Goal: Task Accomplishment & Management: Manage account settings

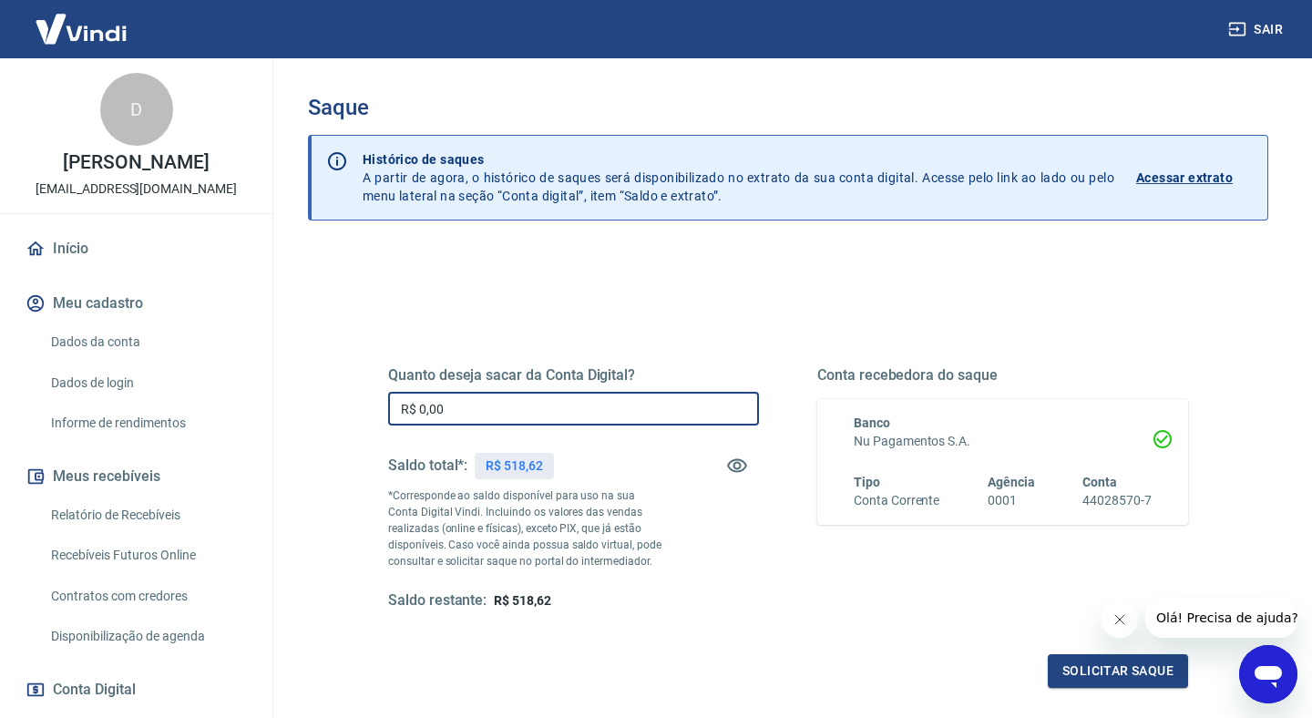
drag, startPoint x: 464, startPoint y: 400, endPoint x: 324, endPoint y: 401, distance: 139.4
click at [324, 401] on div "Quanto deseja sacar da Conta Digital? R$ 0,00 ​ Saldo total*: R$ 518,62 *Corres…" at bounding box center [788, 576] width 961 height 652
type input "R$ 518,62"
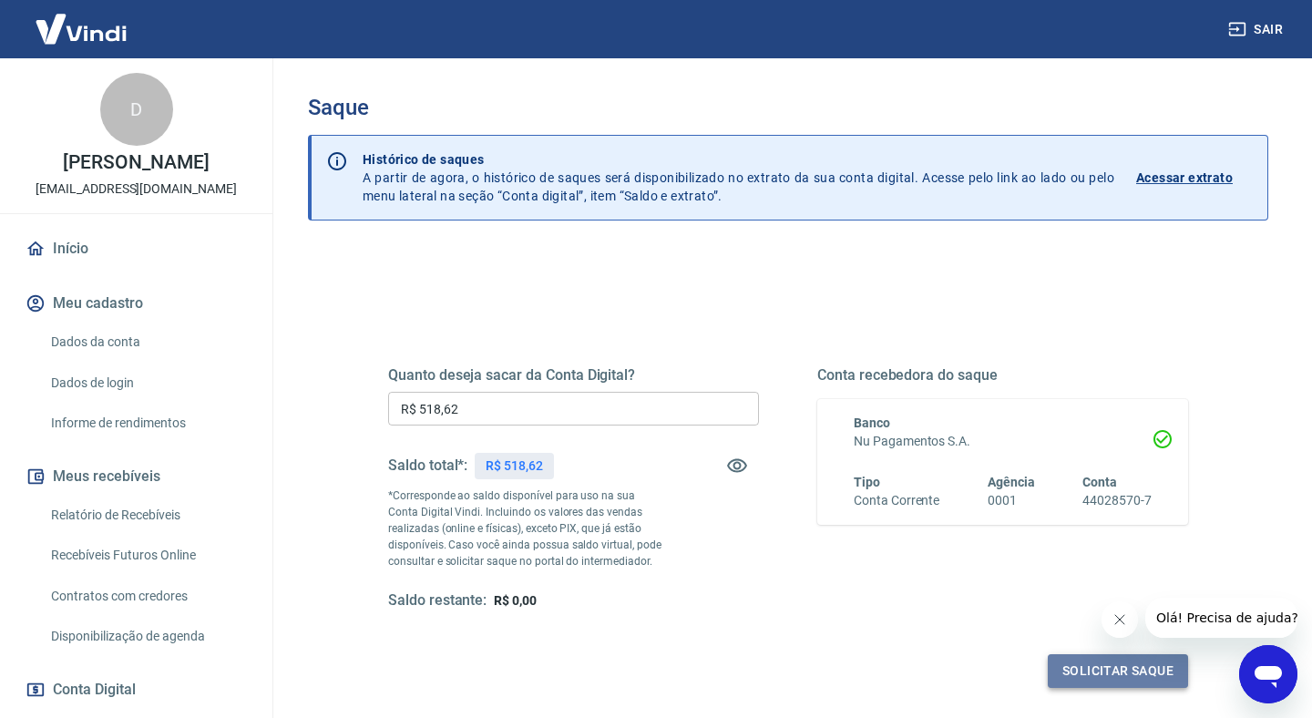
click at [1119, 671] on button "Solicitar saque" at bounding box center [1118, 671] width 140 height 34
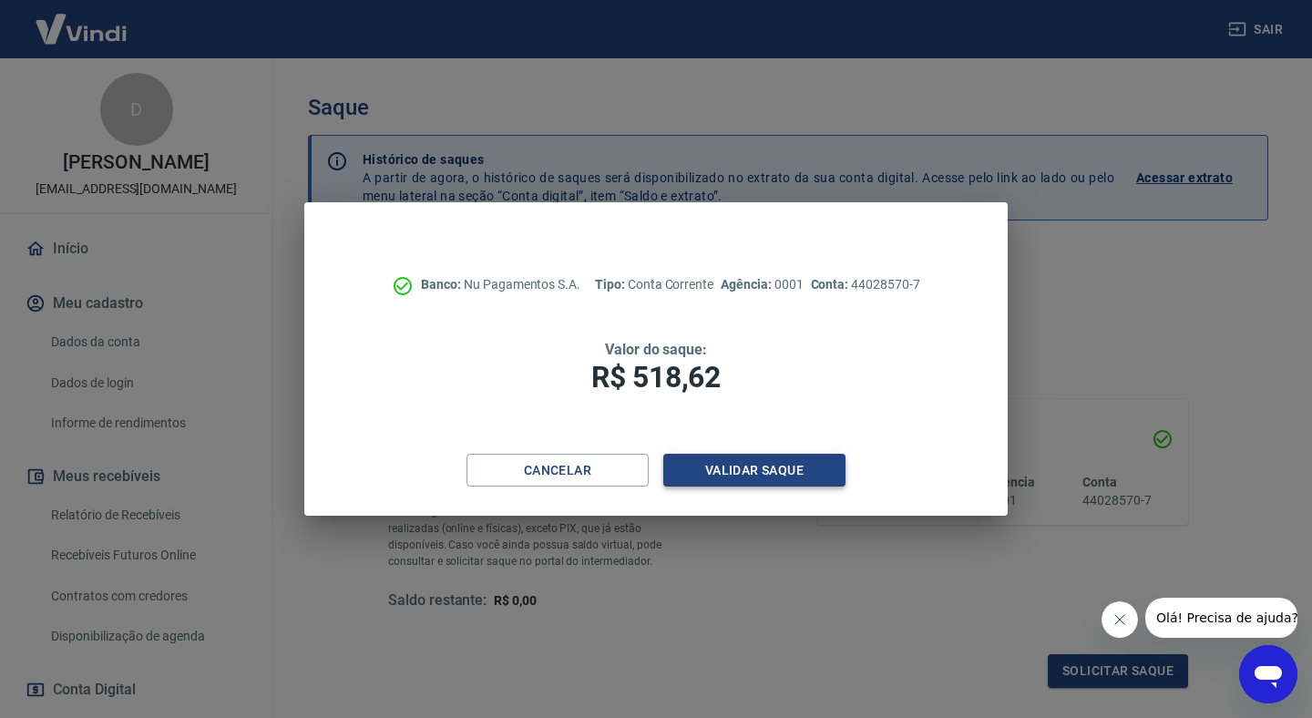
click at [734, 471] on button "Validar saque" at bounding box center [754, 471] width 182 height 34
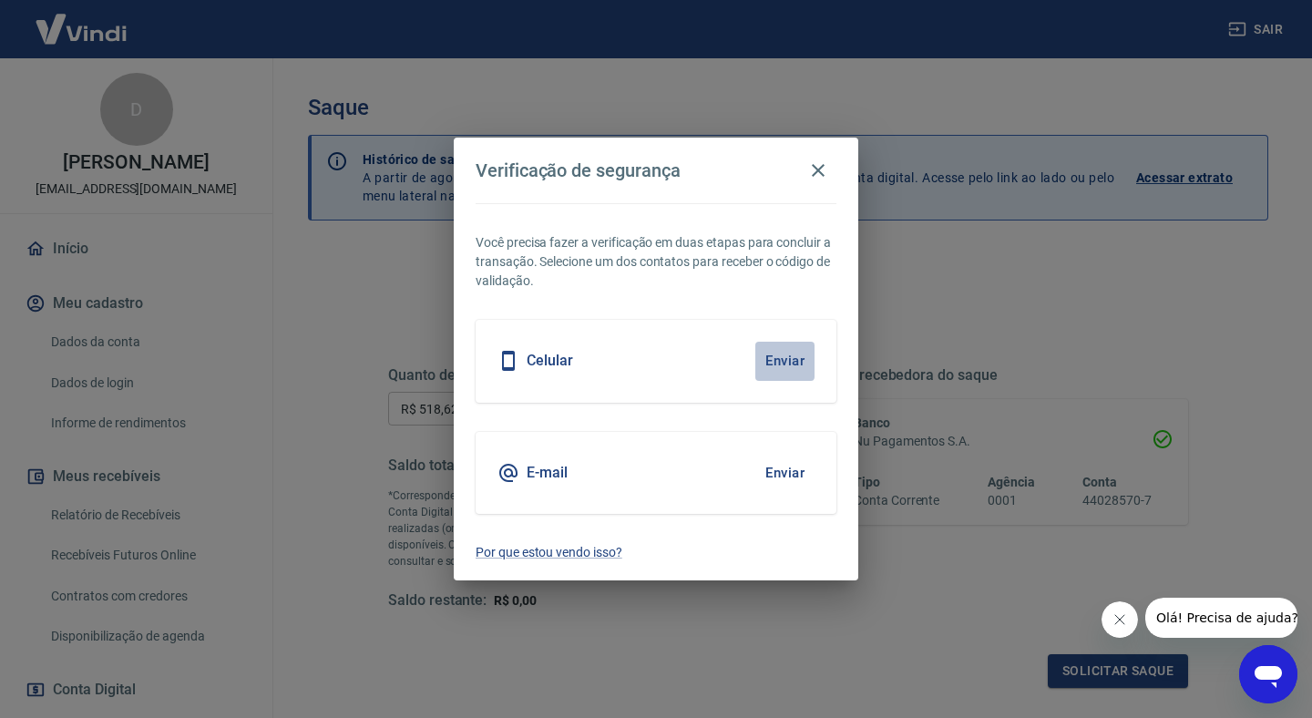
click at [785, 357] on button "Enviar" at bounding box center [784, 361] width 59 height 38
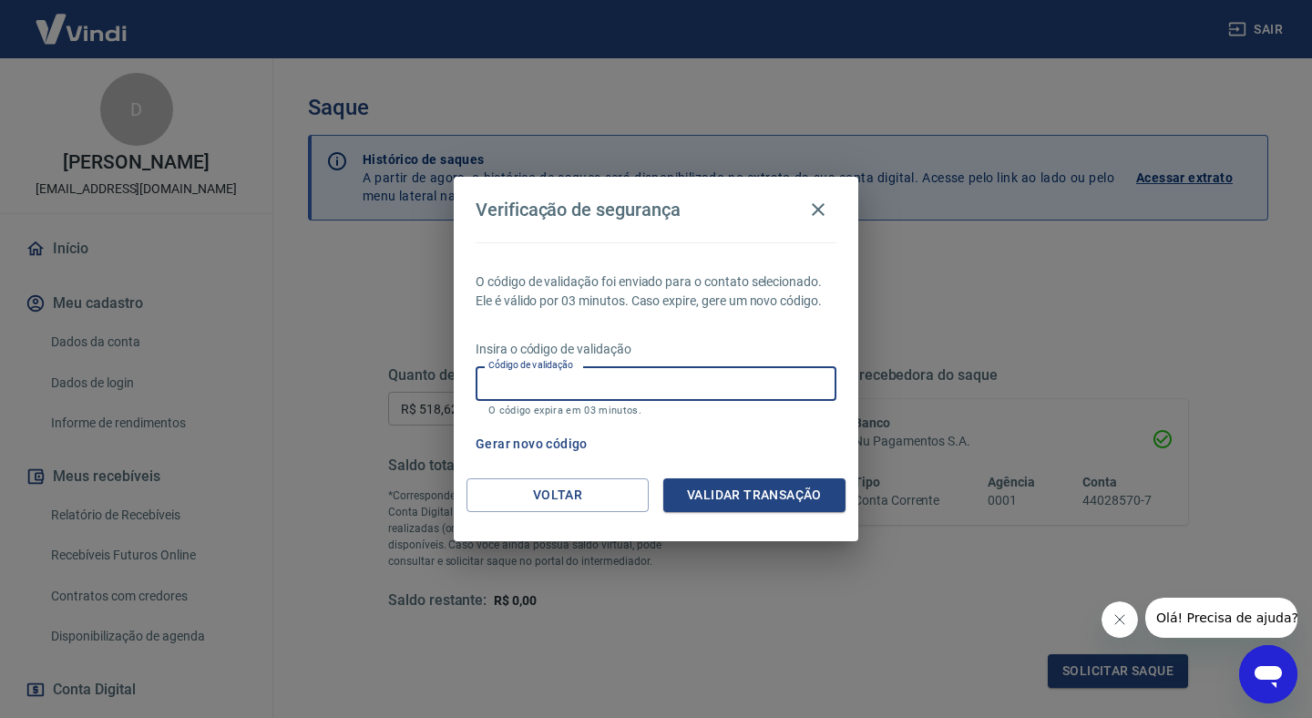
click at [694, 381] on input "Código de validação" at bounding box center [656, 383] width 361 height 34
click at [691, 383] on input "Código de validação" at bounding box center [656, 383] width 361 height 34
type input "389523"
click at [726, 498] on button "Validar transação" at bounding box center [754, 495] width 182 height 34
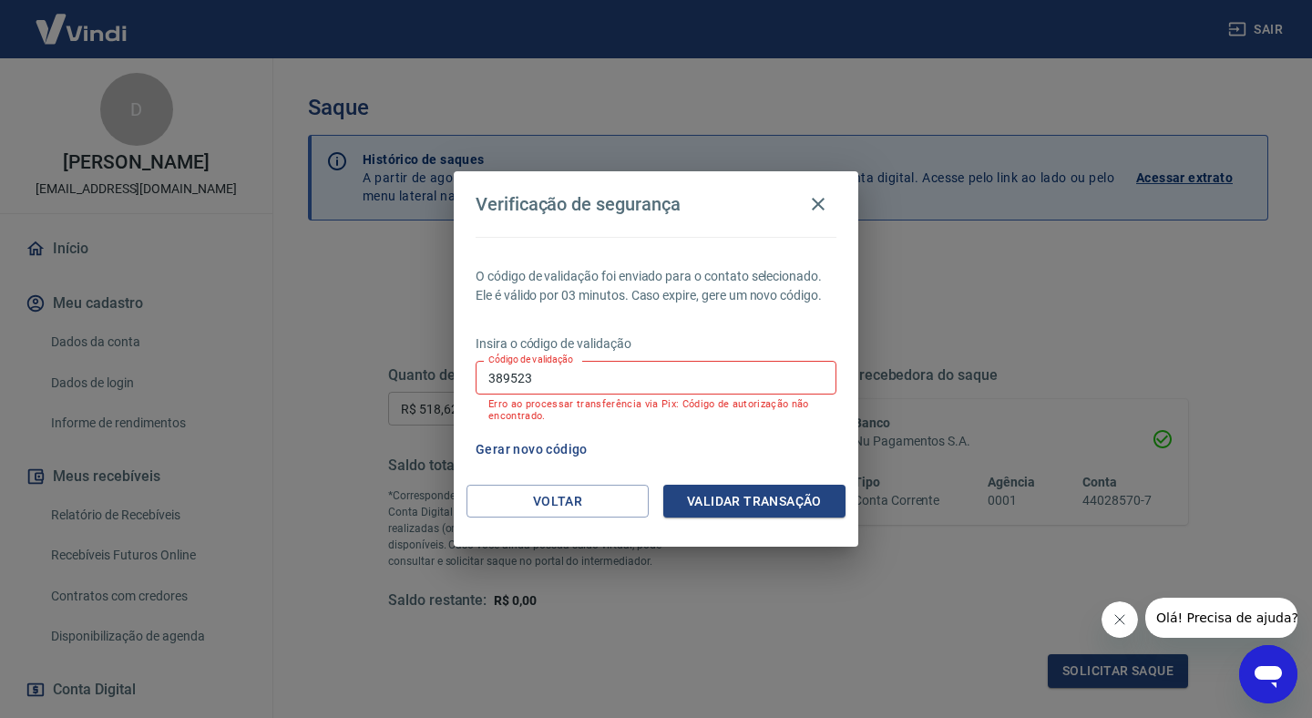
click at [606, 382] on input "389523" at bounding box center [656, 378] width 361 height 34
drag, startPoint x: 551, startPoint y: 388, endPoint x: 446, endPoint y: 369, distance: 107.4
click at [446, 369] on div "Verificação de segurança O código de validação foi enviado para o contato selec…" at bounding box center [656, 359] width 1312 height 718
click at [539, 447] on button "Gerar novo código" at bounding box center [531, 450] width 127 height 34
click at [589, 383] on input "Código de validação" at bounding box center [656, 378] width 361 height 34
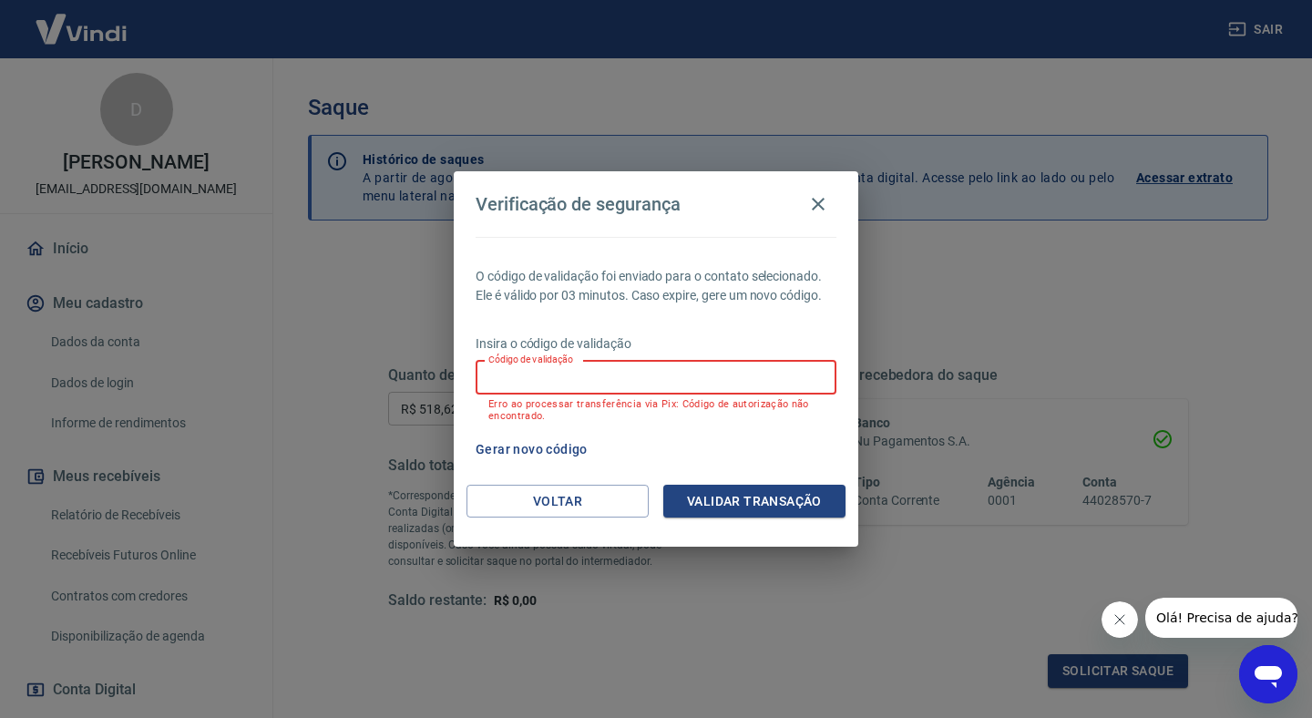
type input "2"
type input "389523"
click at [698, 497] on button "Validar transação" at bounding box center [754, 502] width 182 height 34
click at [547, 447] on button "Gerar novo código" at bounding box center [531, 450] width 127 height 34
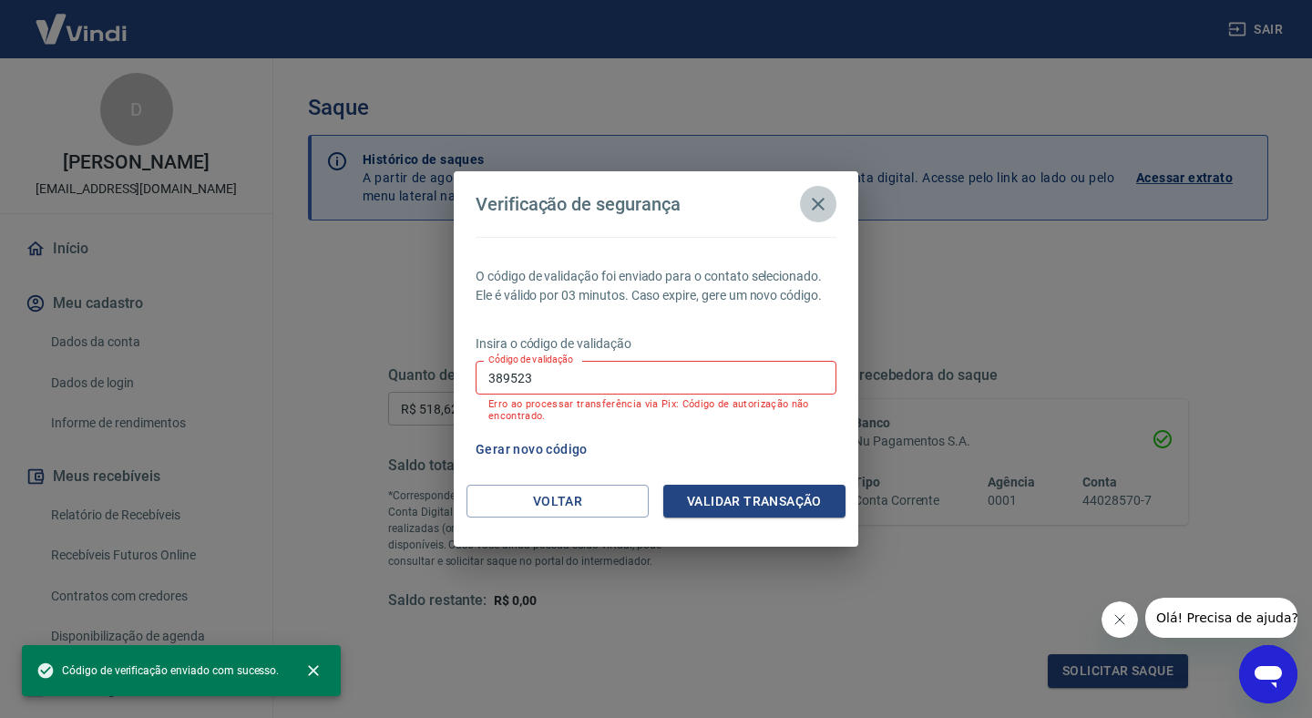
click at [813, 202] on icon "button" at bounding box center [818, 204] width 22 height 22
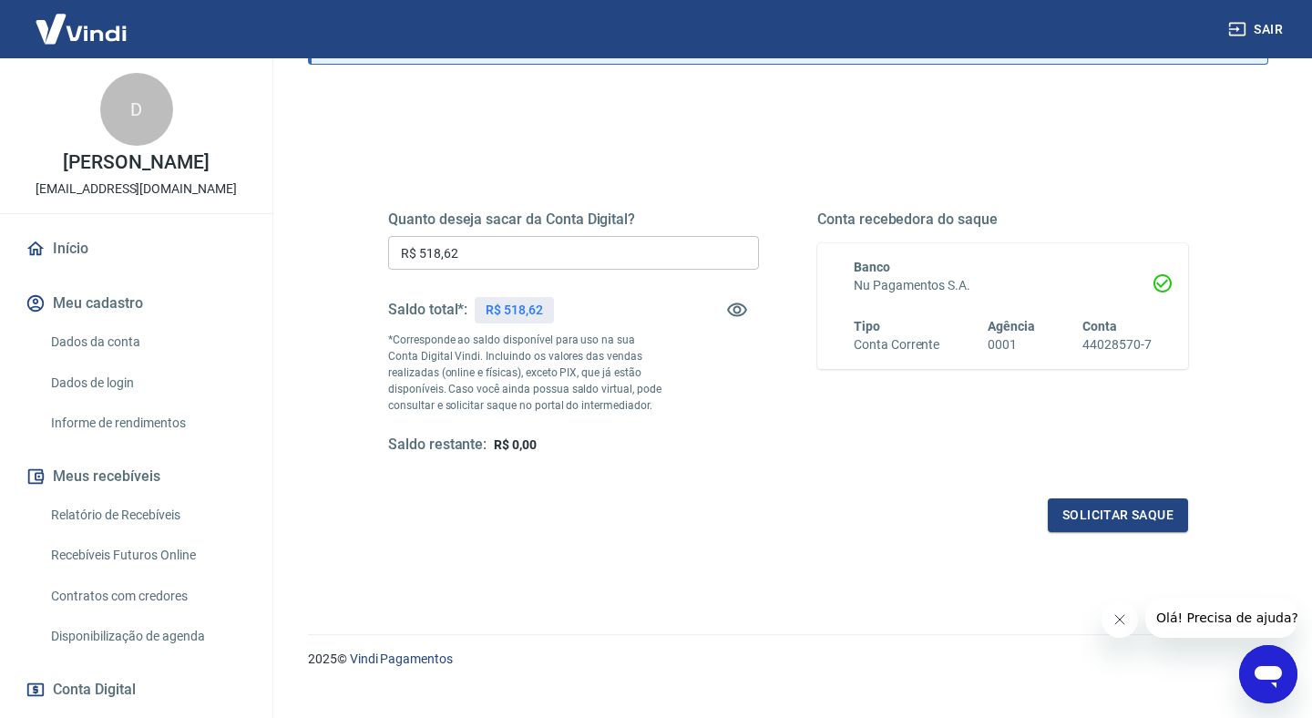
scroll to position [182, 0]
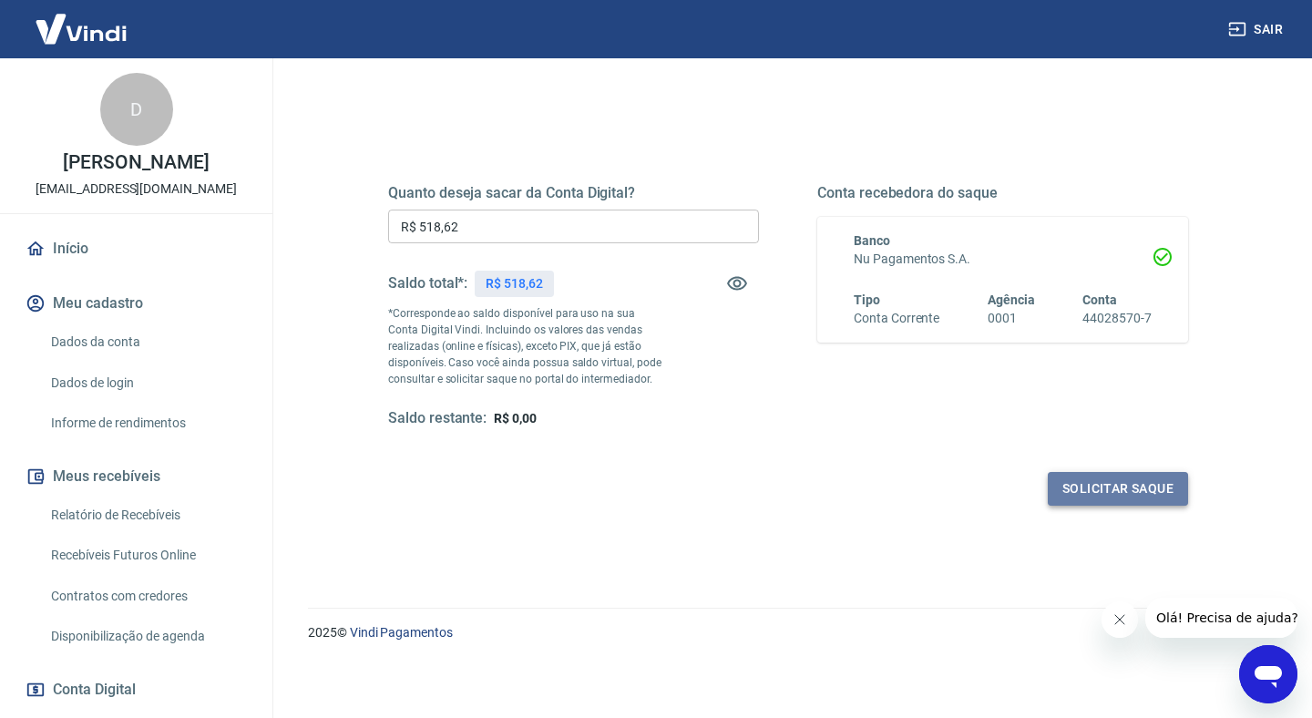
click at [1089, 491] on button "Solicitar saque" at bounding box center [1118, 489] width 140 height 34
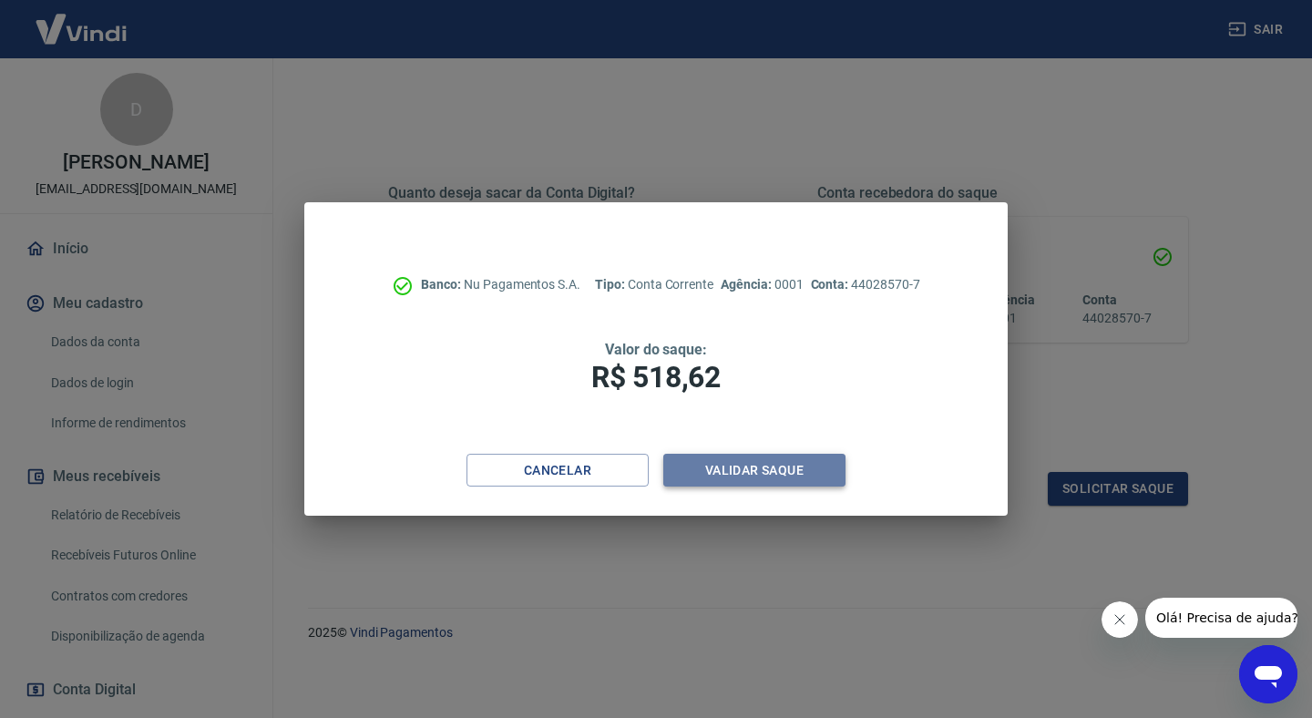
click at [728, 467] on button "Validar saque" at bounding box center [754, 471] width 182 height 34
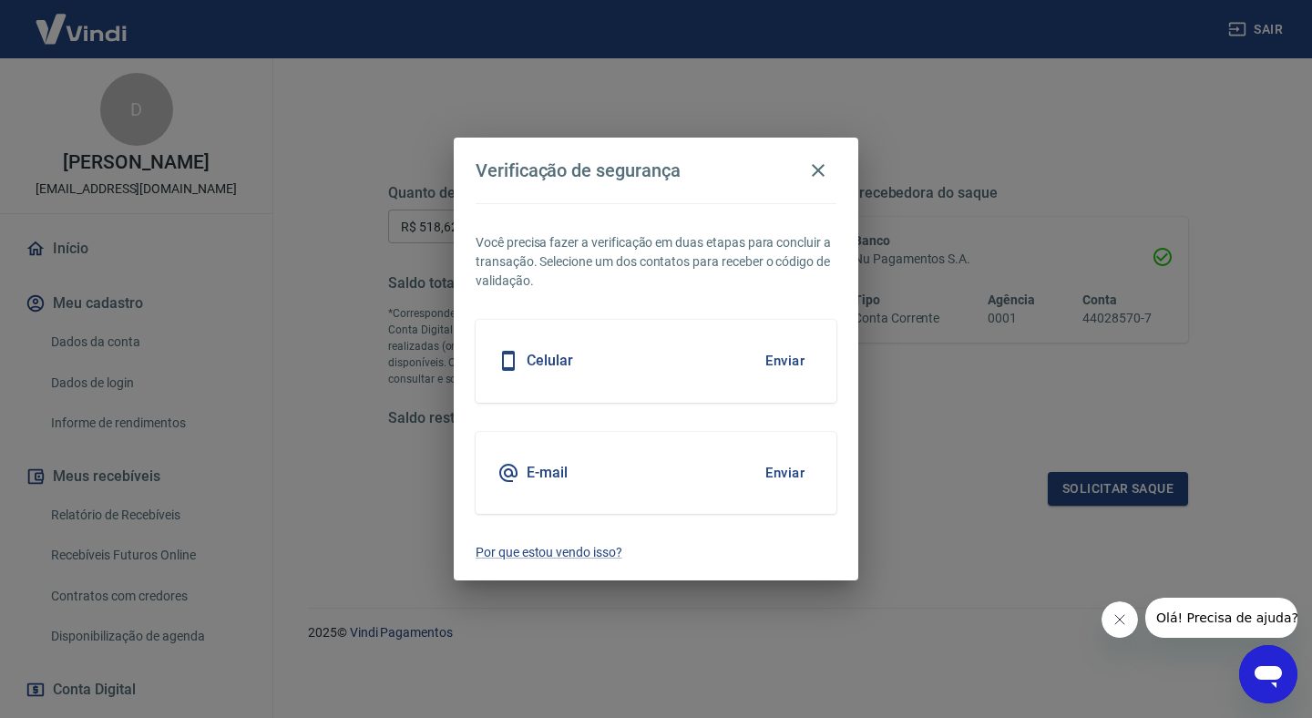
click at [777, 466] on button "Enviar" at bounding box center [784, 473] width 59 height 38
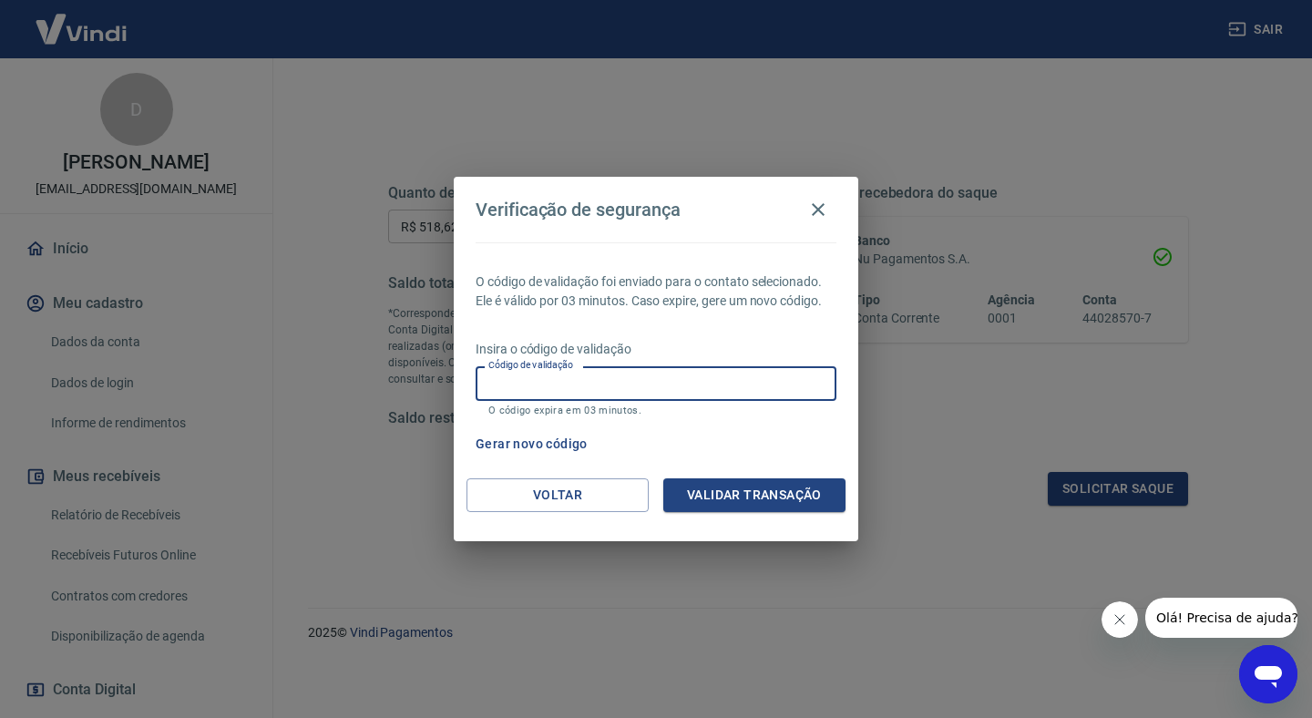
click at [582, 382] on input "Código de validação" at bounding box center [656, 383] width 361 height 34
type input "745588"
click at [728, 493] on button "Validar transação" at bounding box center [754, 495] width 182 height 34
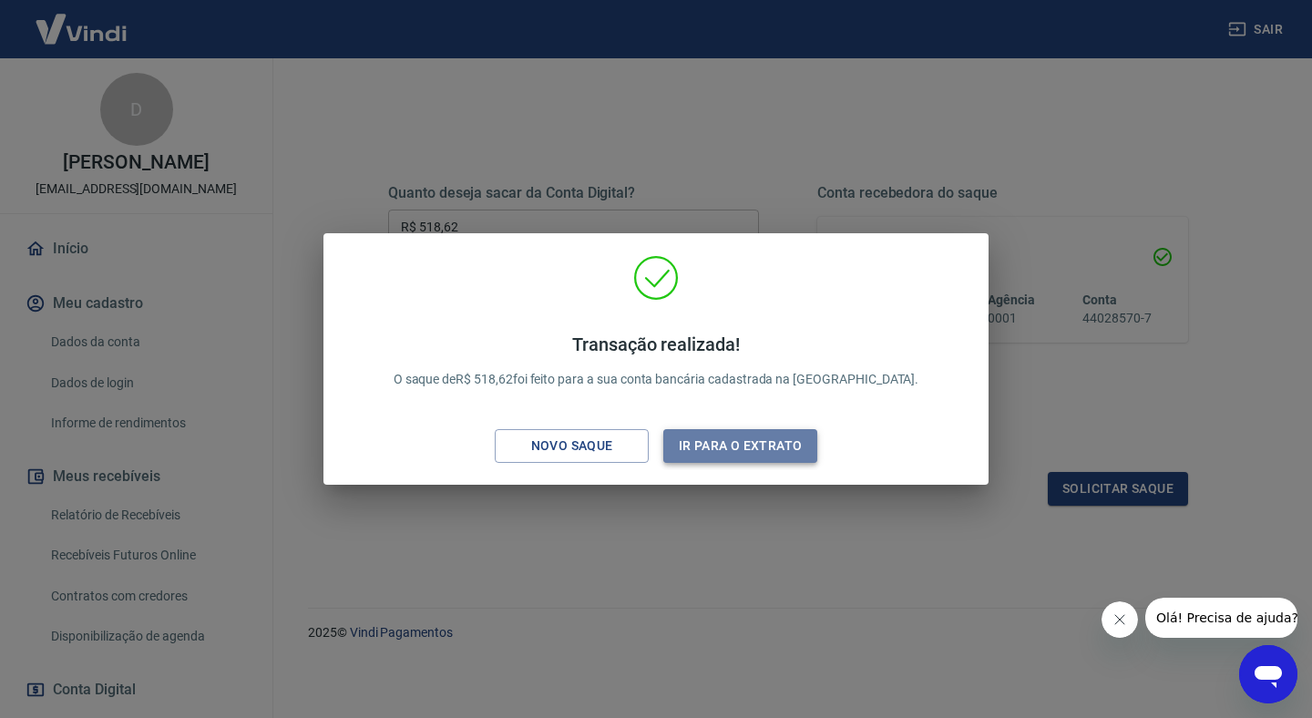
click at [715, 446] on button "Ir para o extrato" at bounding box center [740, 446] width 154 height 34
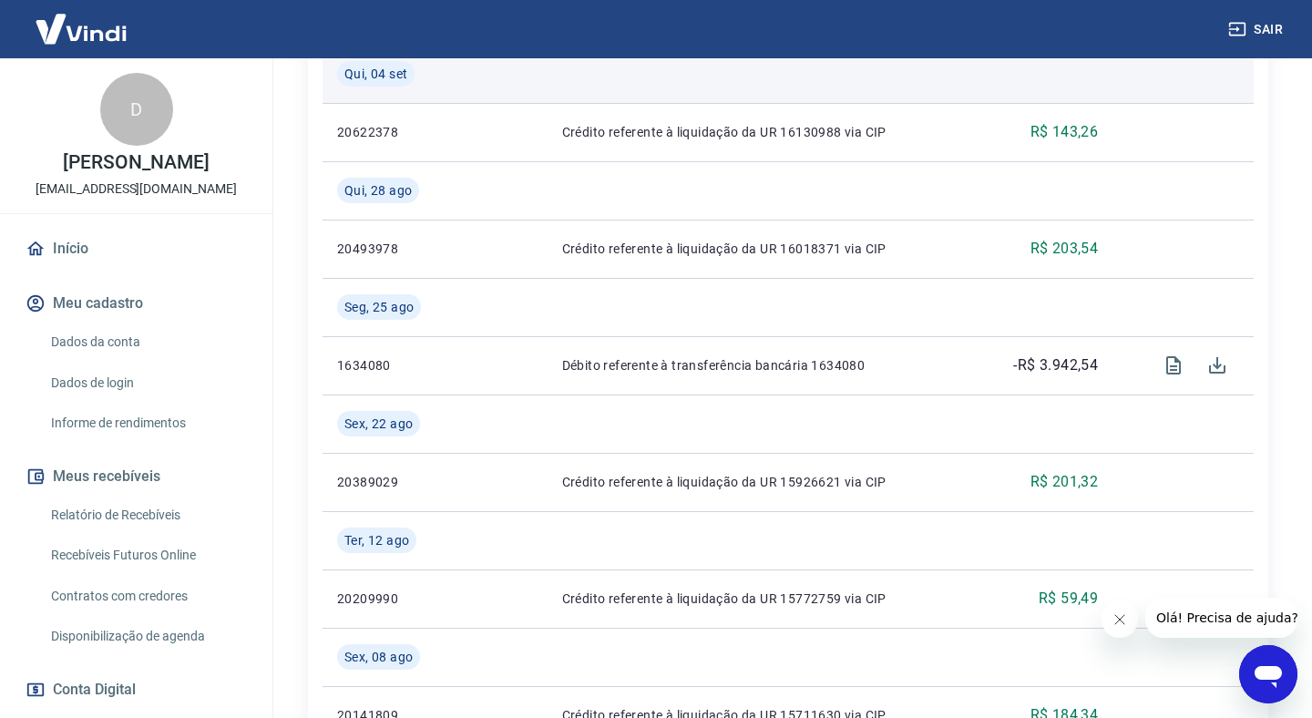
scroll to position [652, 0]
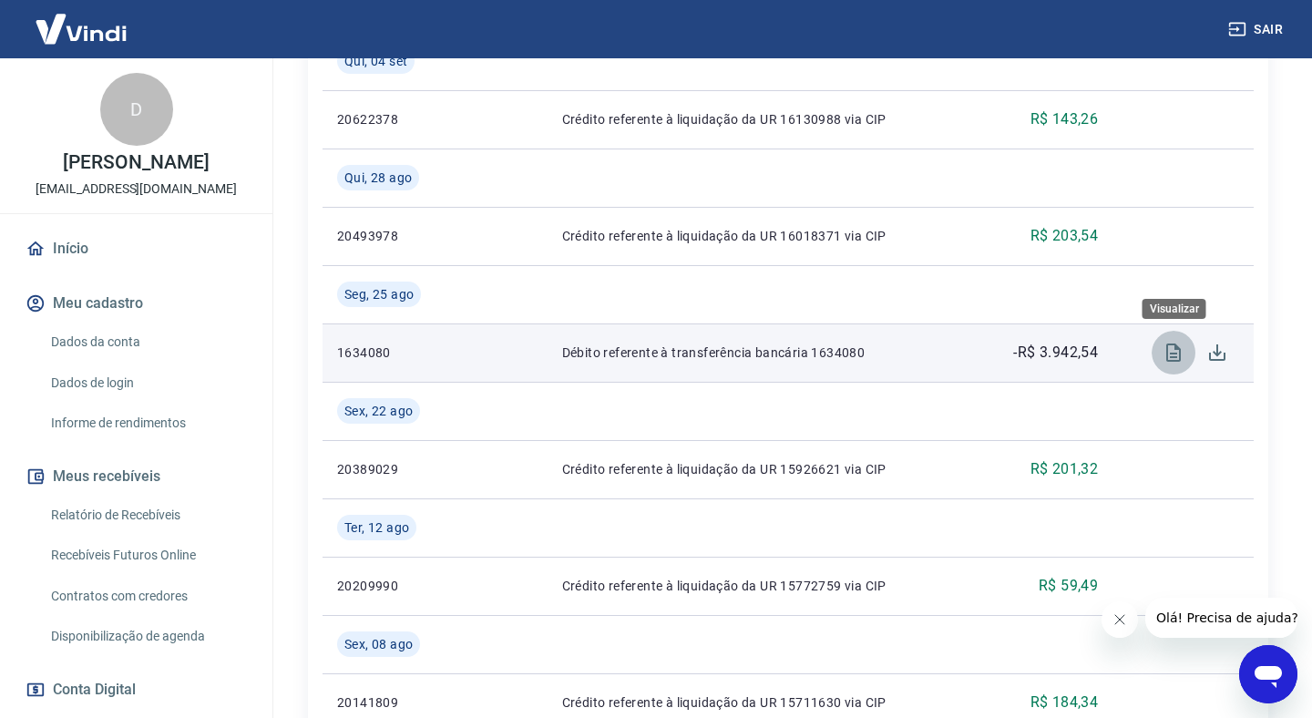
click at [1175, 353] on icon "Visualizar" at bounding box center [1174, 353] width 22 height 22
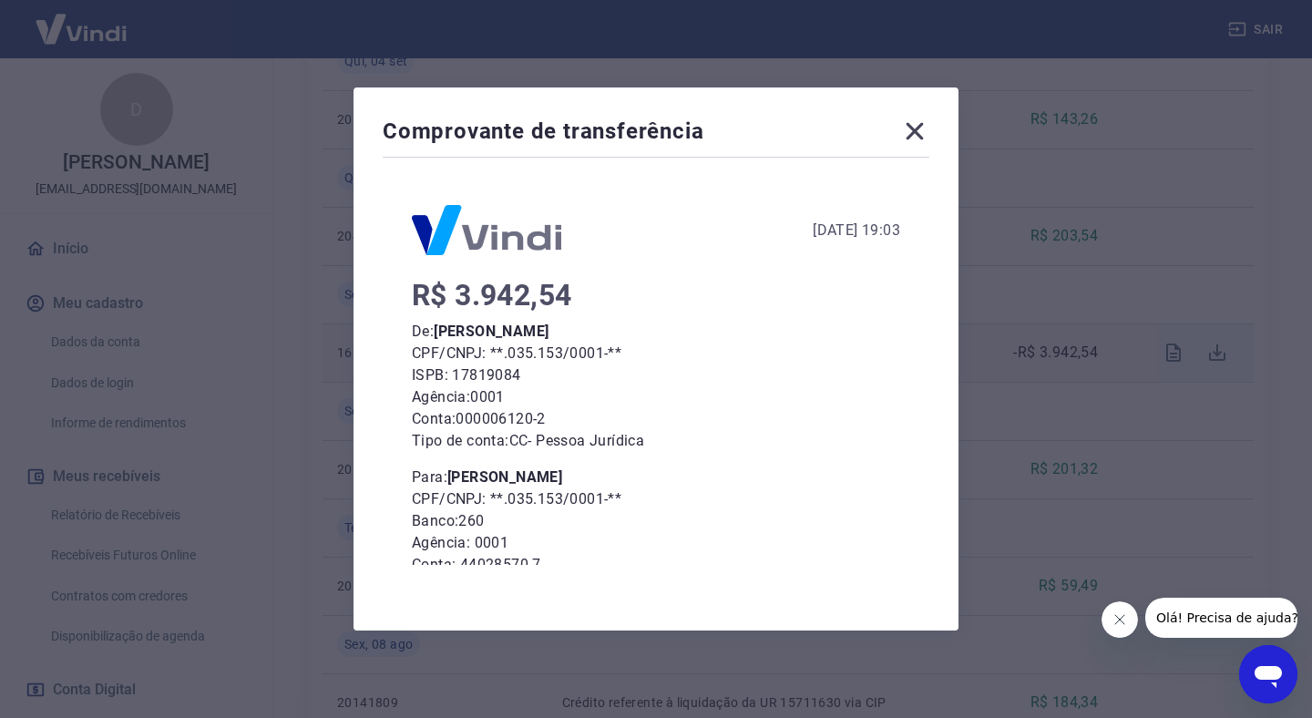
scroll to position [84, 0]
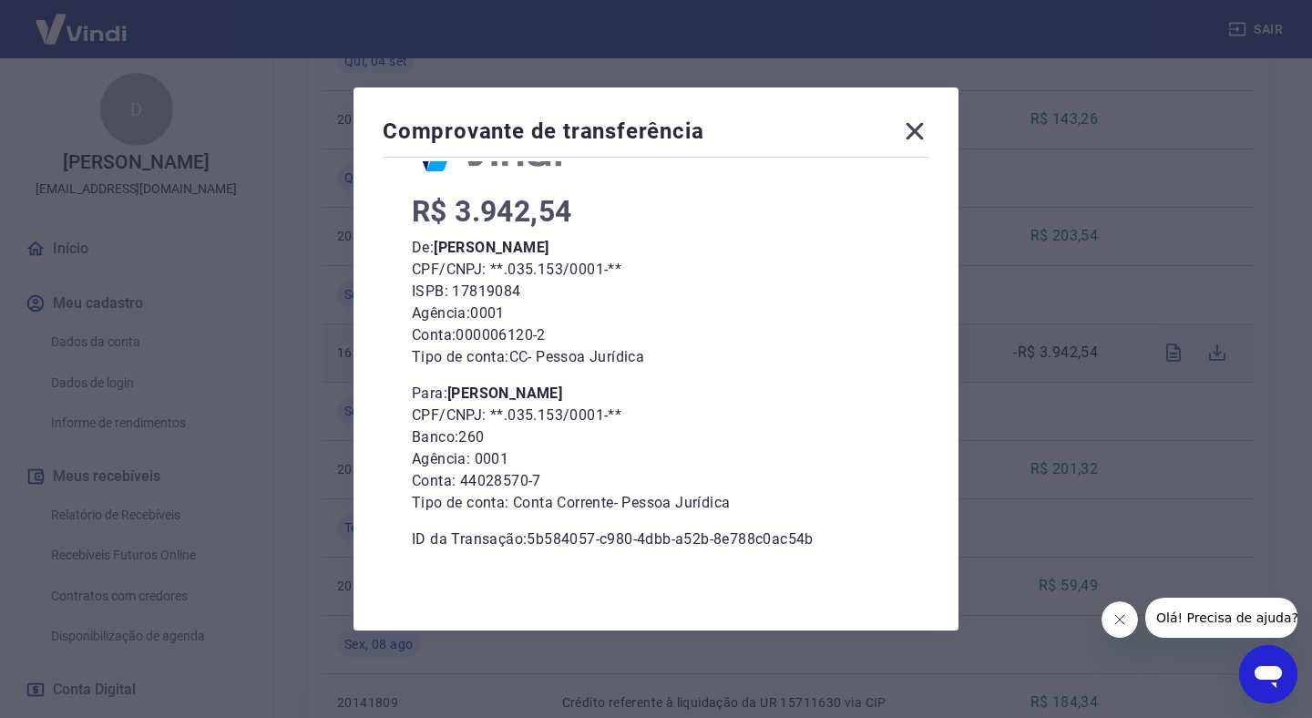
click at [913, 131] on icon at bounding box center [915, 131] width 17 height 17
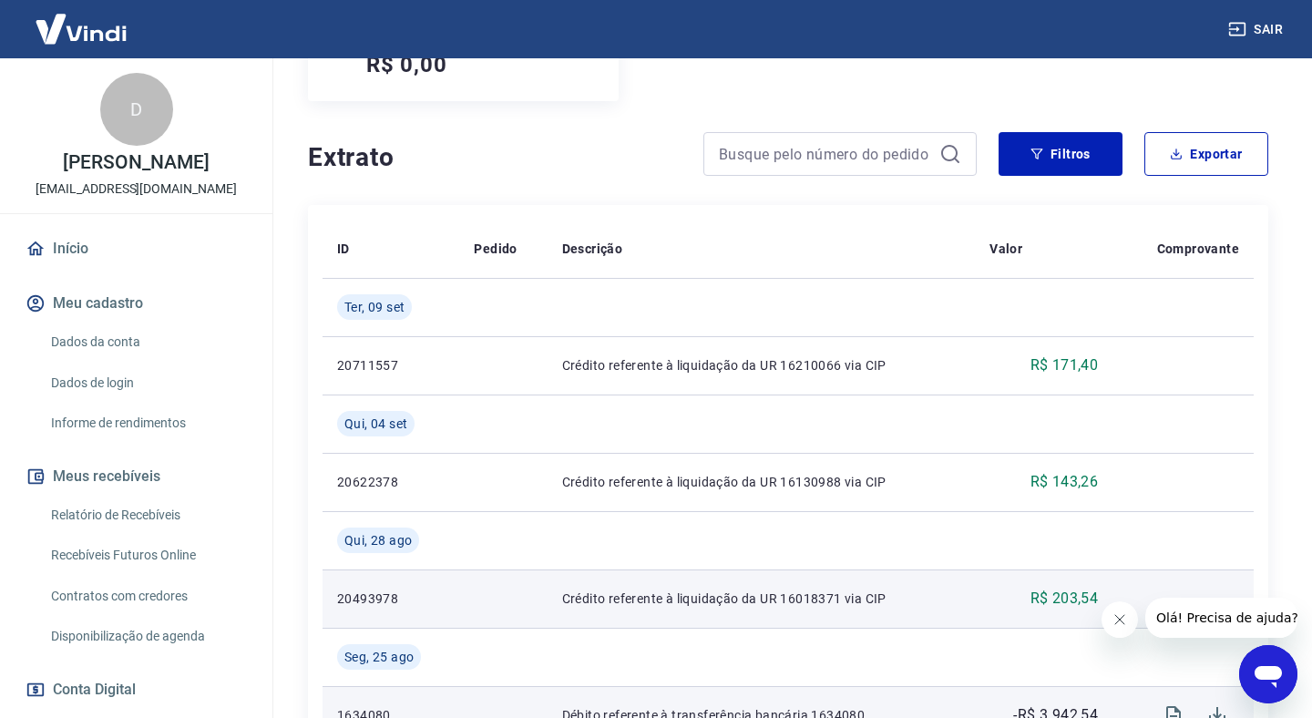
scroll to position [235, 0]
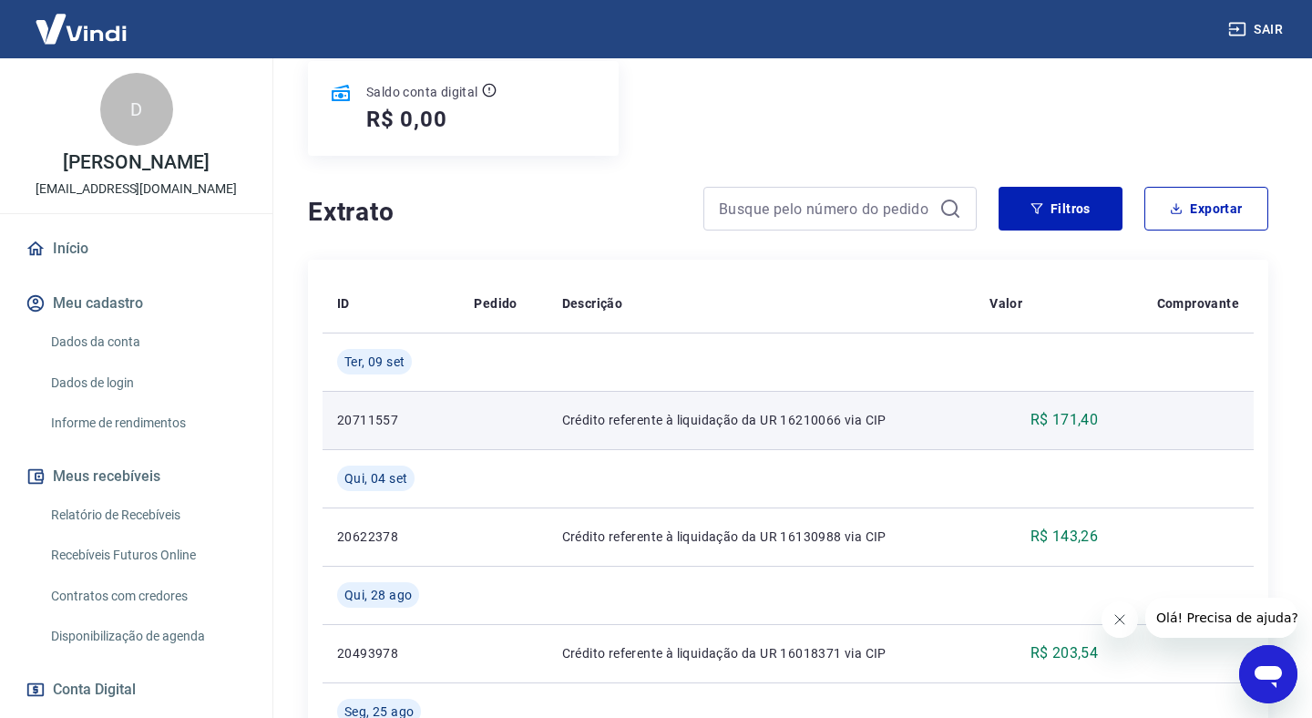
click at [350, 416] on p "20711557" at bounding box center [391, 420] width 108 height 18
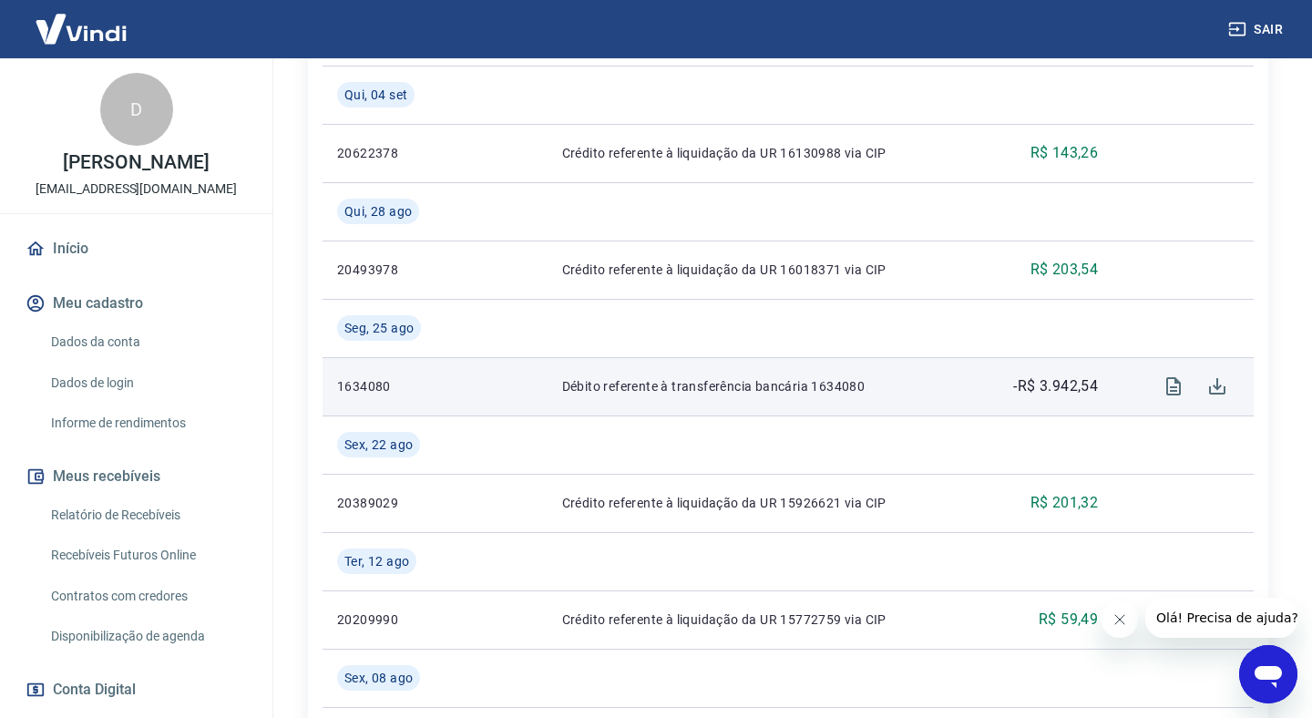
scroll to position [620, 0]
click at [1214, 385] on icon "Download" at bounding box center [1217, 385] width 16 height 16
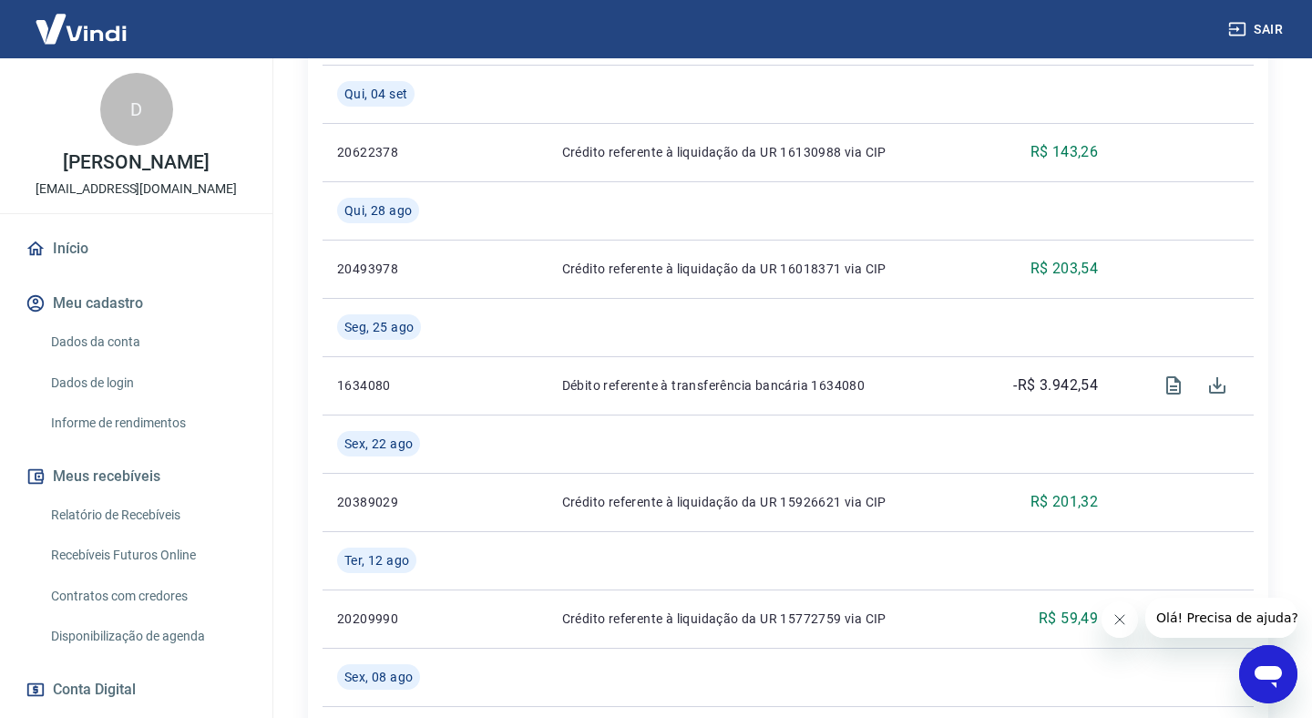
click at [101, 508] on link "Relatório de Recebíveis" at bounding box center [147, 515] width 207 height 37
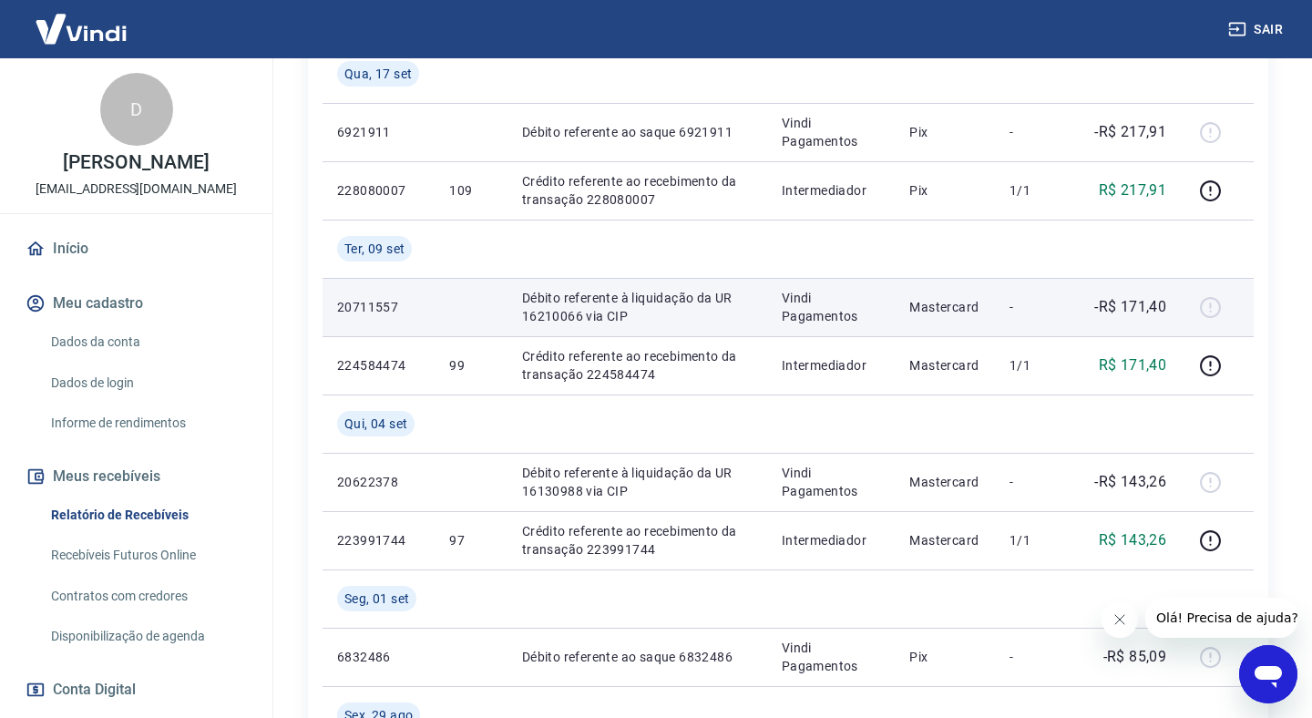
scroll to position [528, 0]
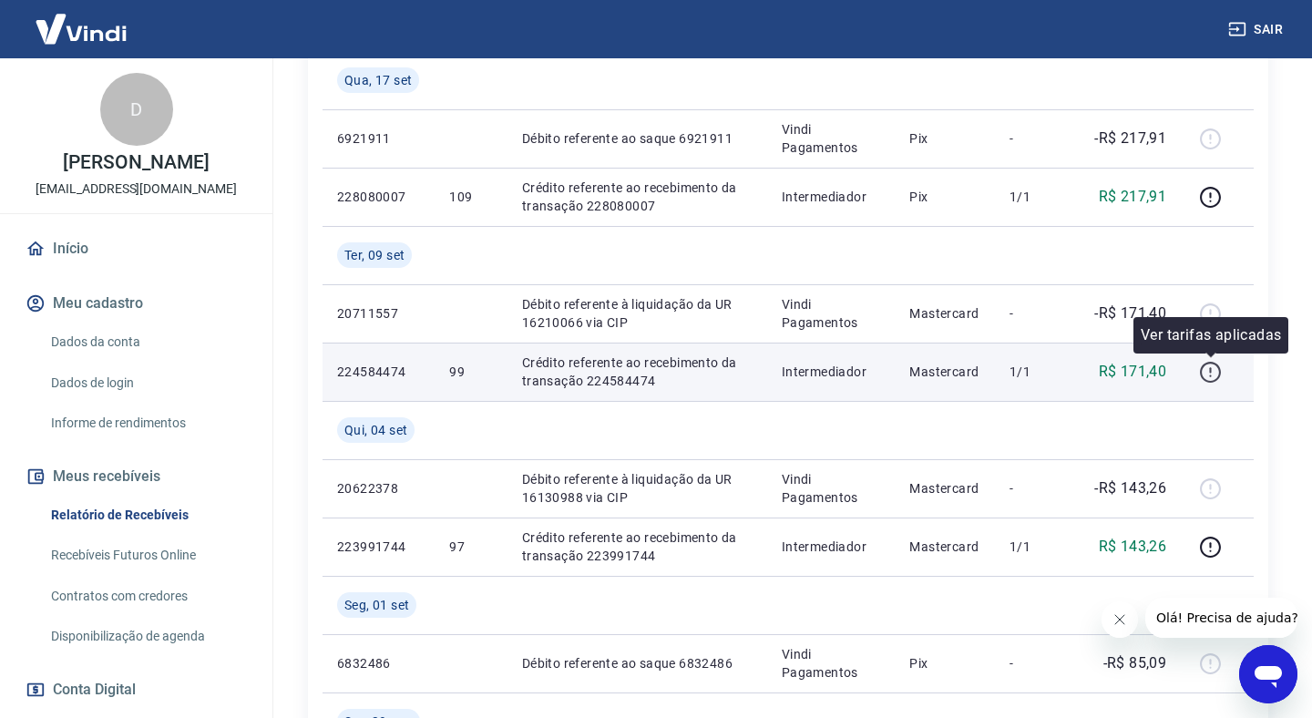
click at [1214, 371] on icon "button" at bounding box center [1210, 372] width 23 height 23
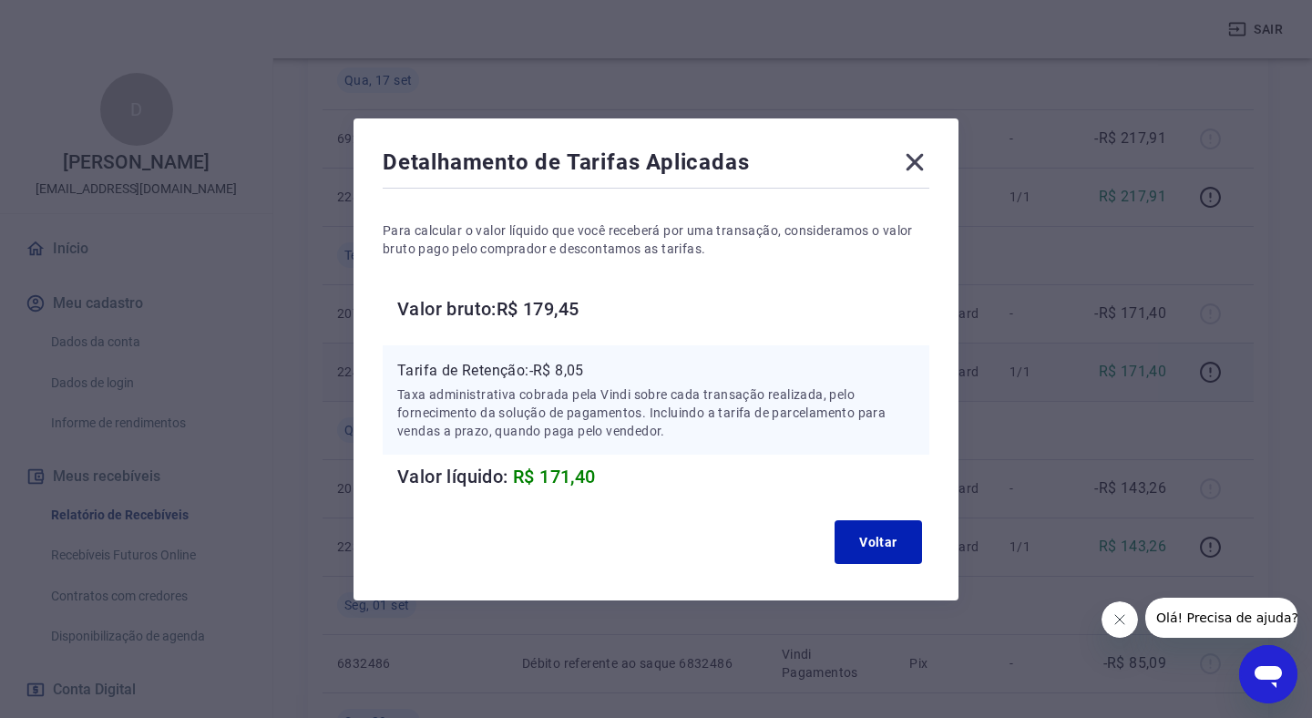
click at [917, 159] on icon at bounding box center [915, 161] width 17 height 17
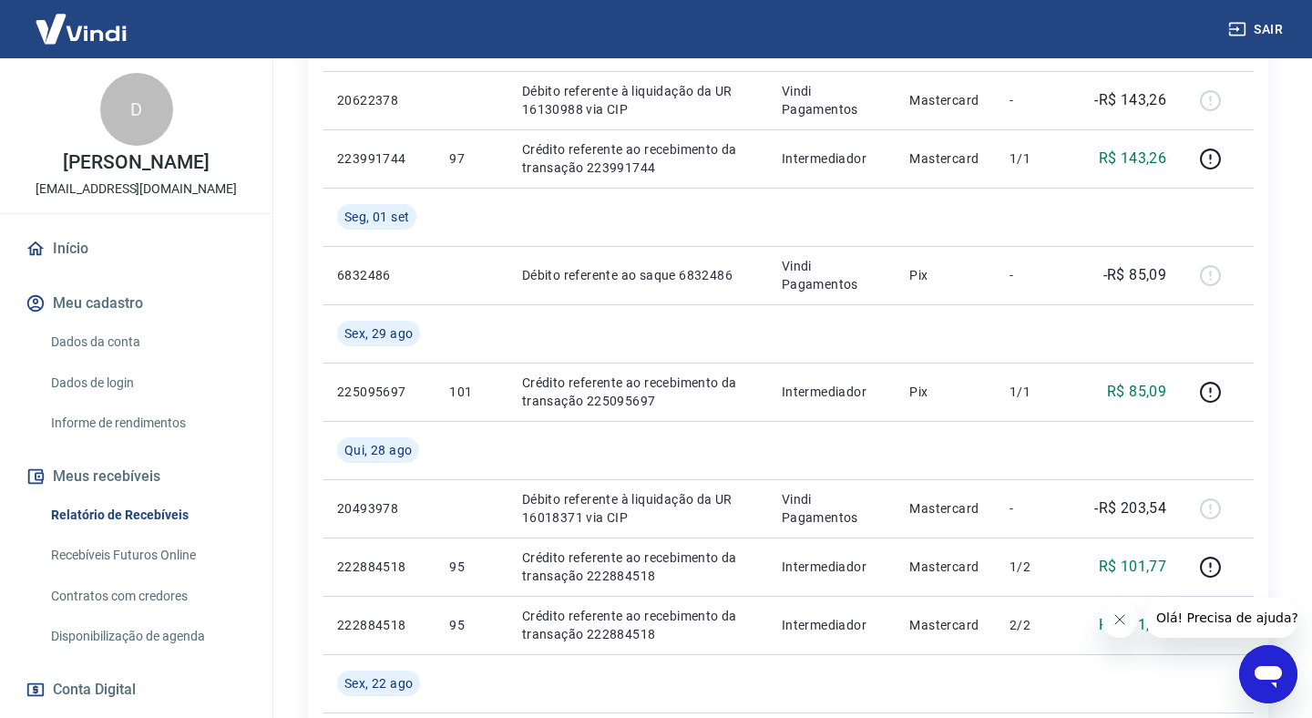
scroll to position [918, 0]
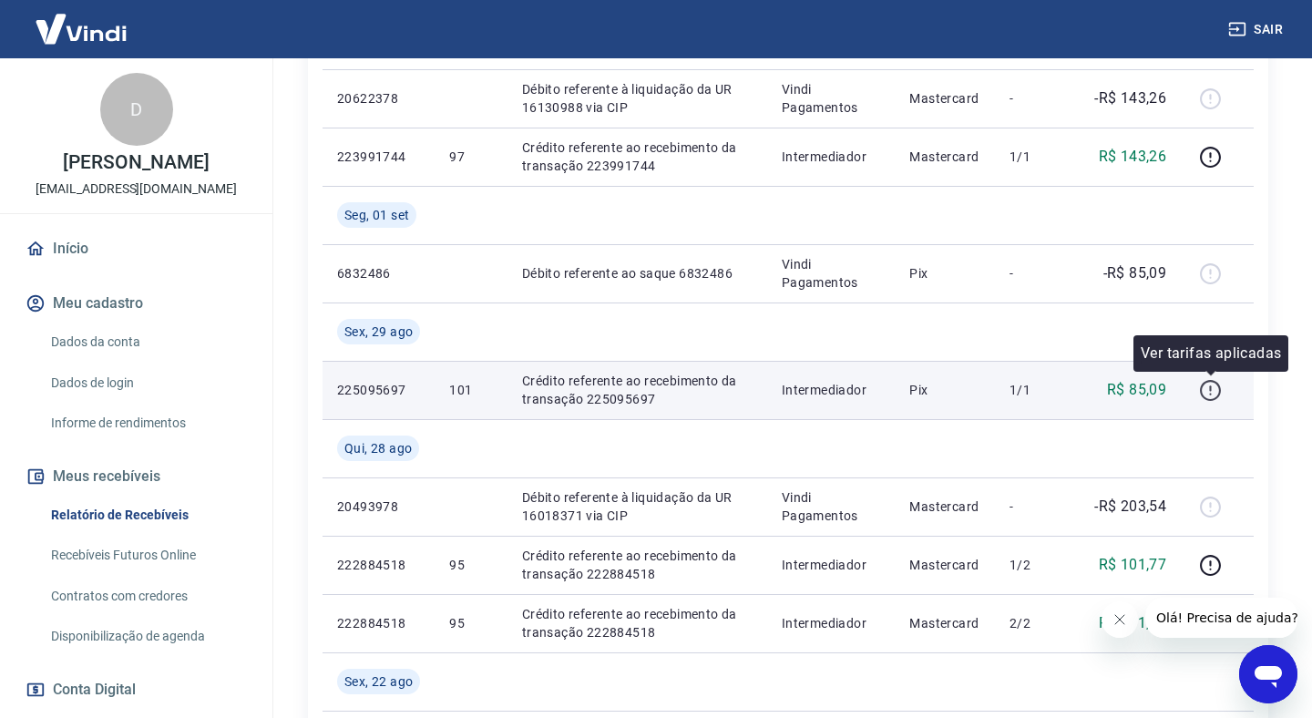
click at [1209, 388] on icon "button" at bounding box center [1210, 390] width 23 height 23
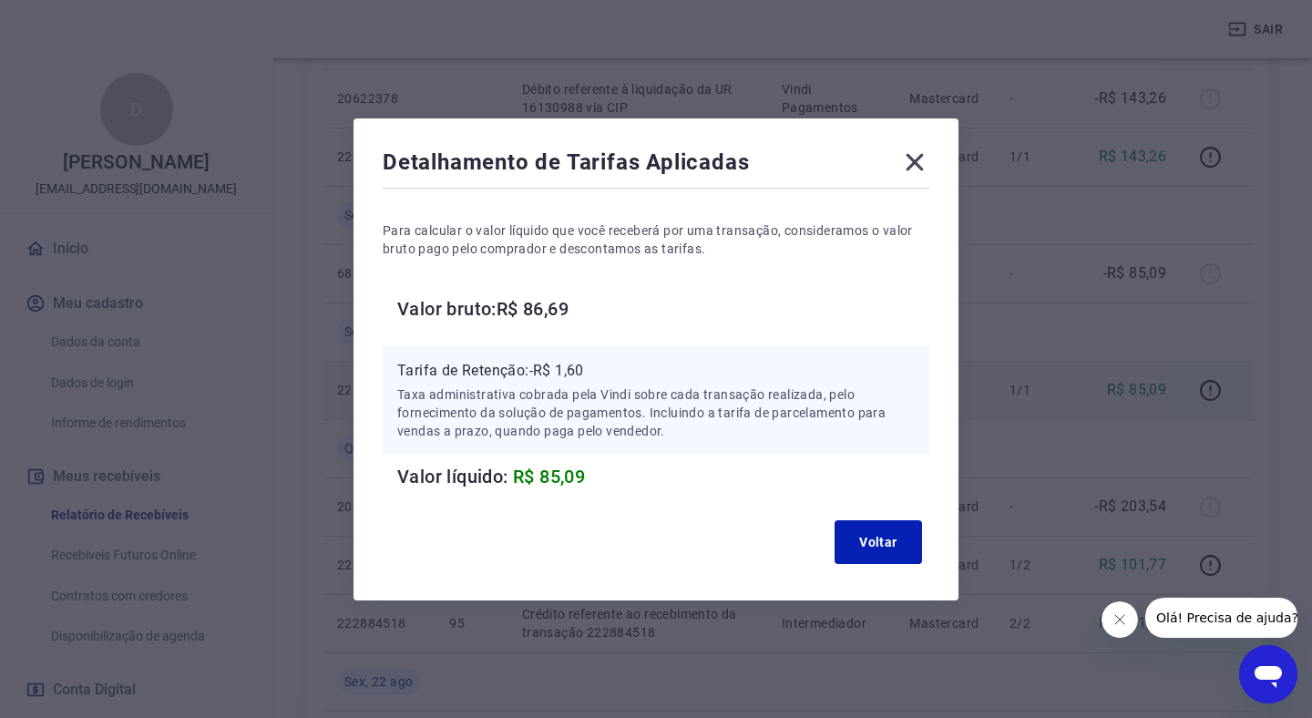
click at [919, 163] on icon at bounding box center [914, 162] width 29 height 29
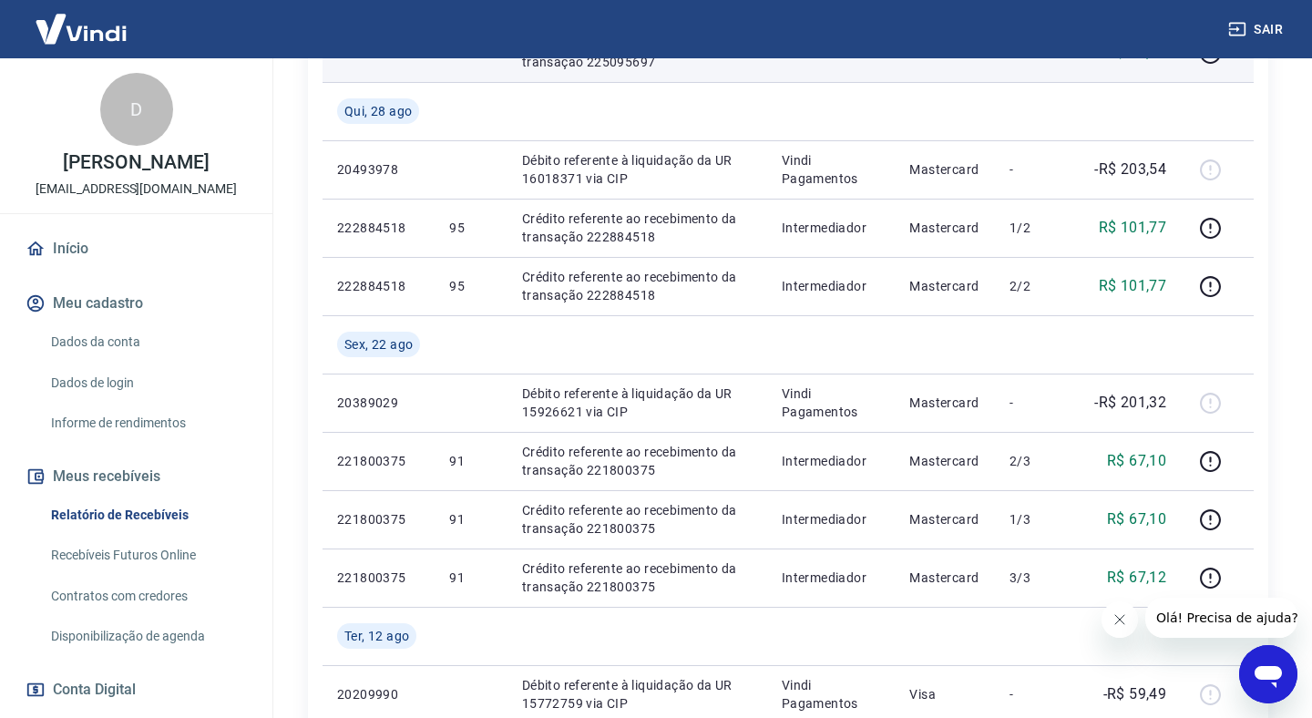
scroll to position [1256, 0]
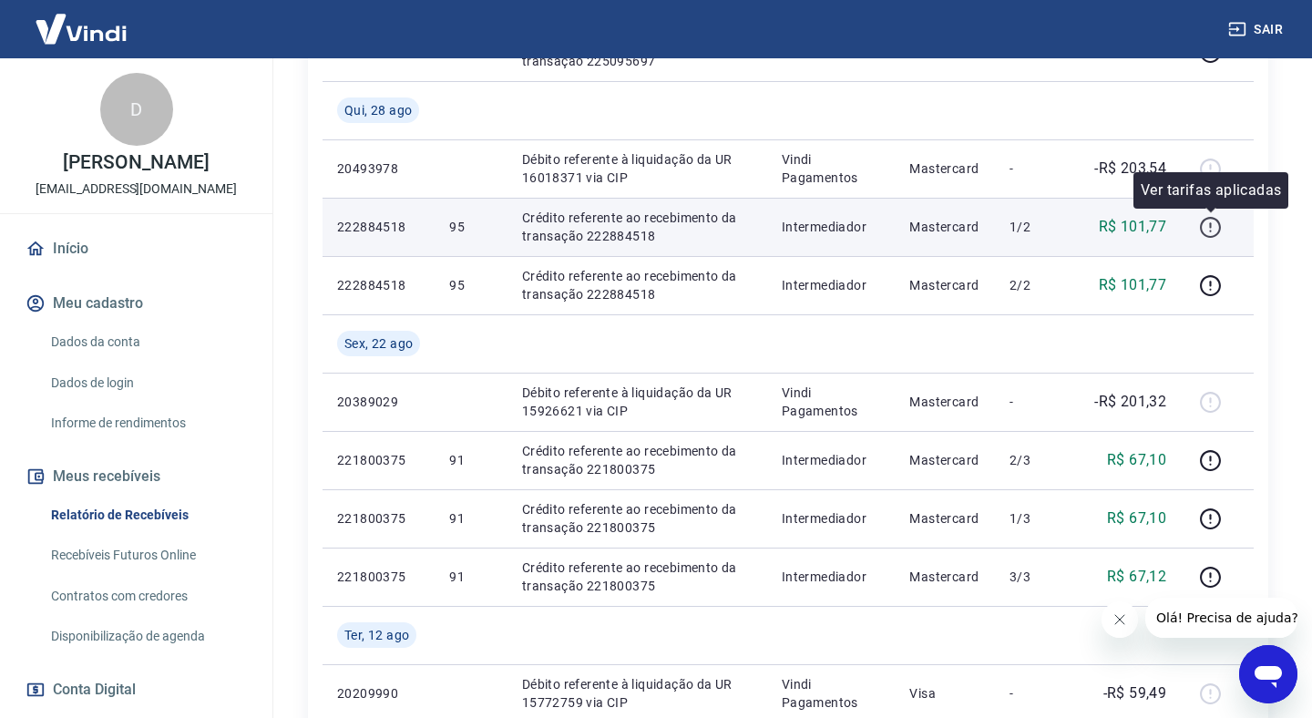
click at [1215, 224] on icon "button" at bounding box center [1210, 227] width 23 height 23
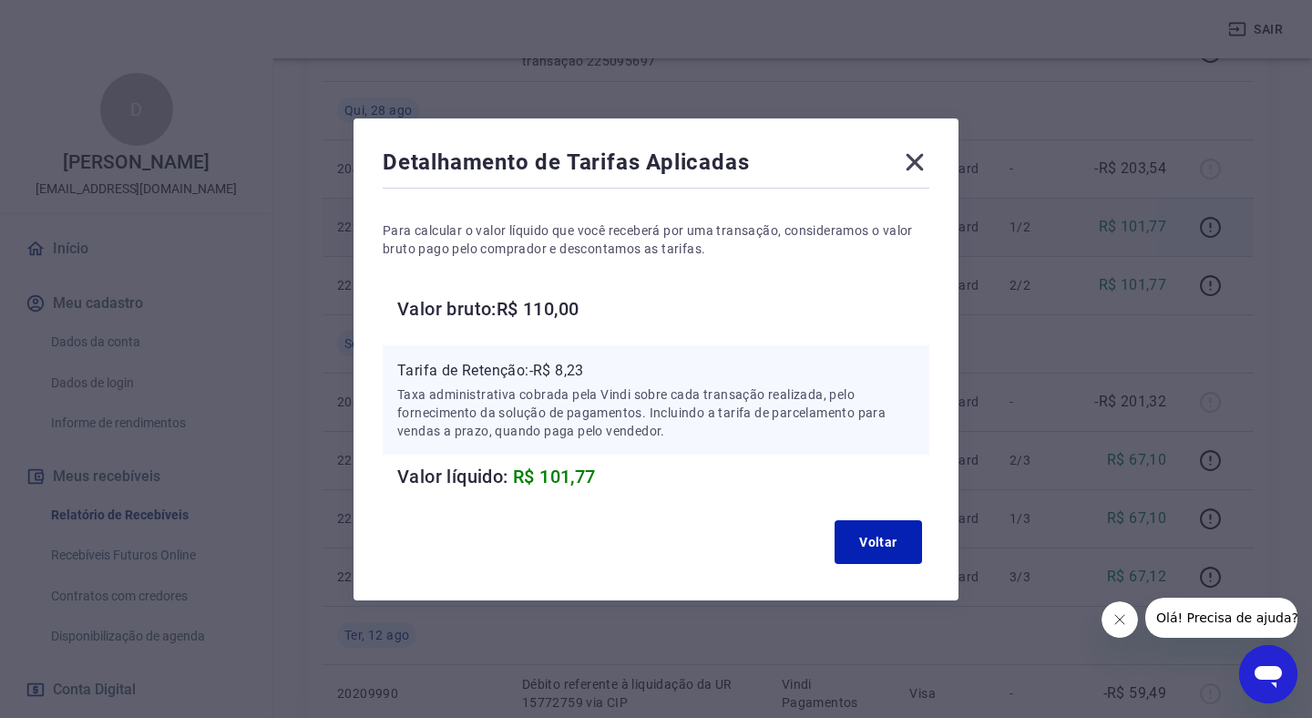
click at [910, 159] on icon at bounding box center [915, 161] width 17 height 17
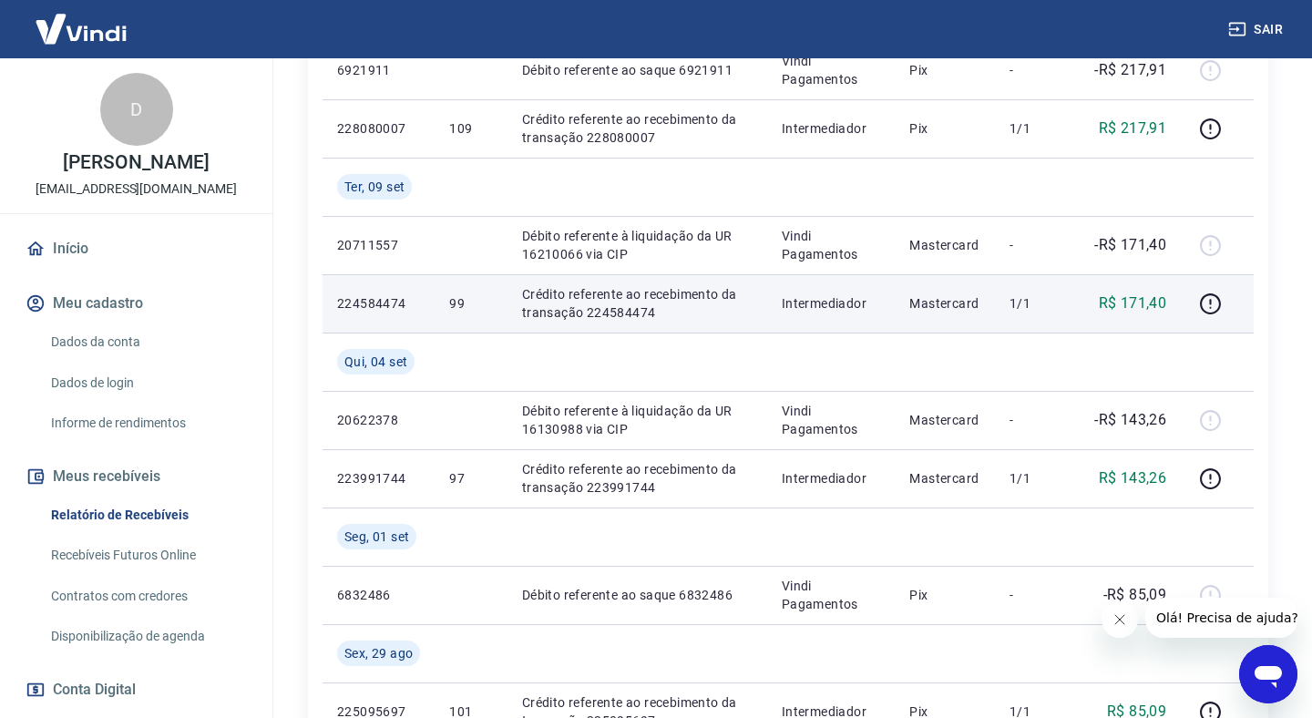
scroll to position [0, 0]
